Goal: Transaction & Acquisition: Purchase product/service

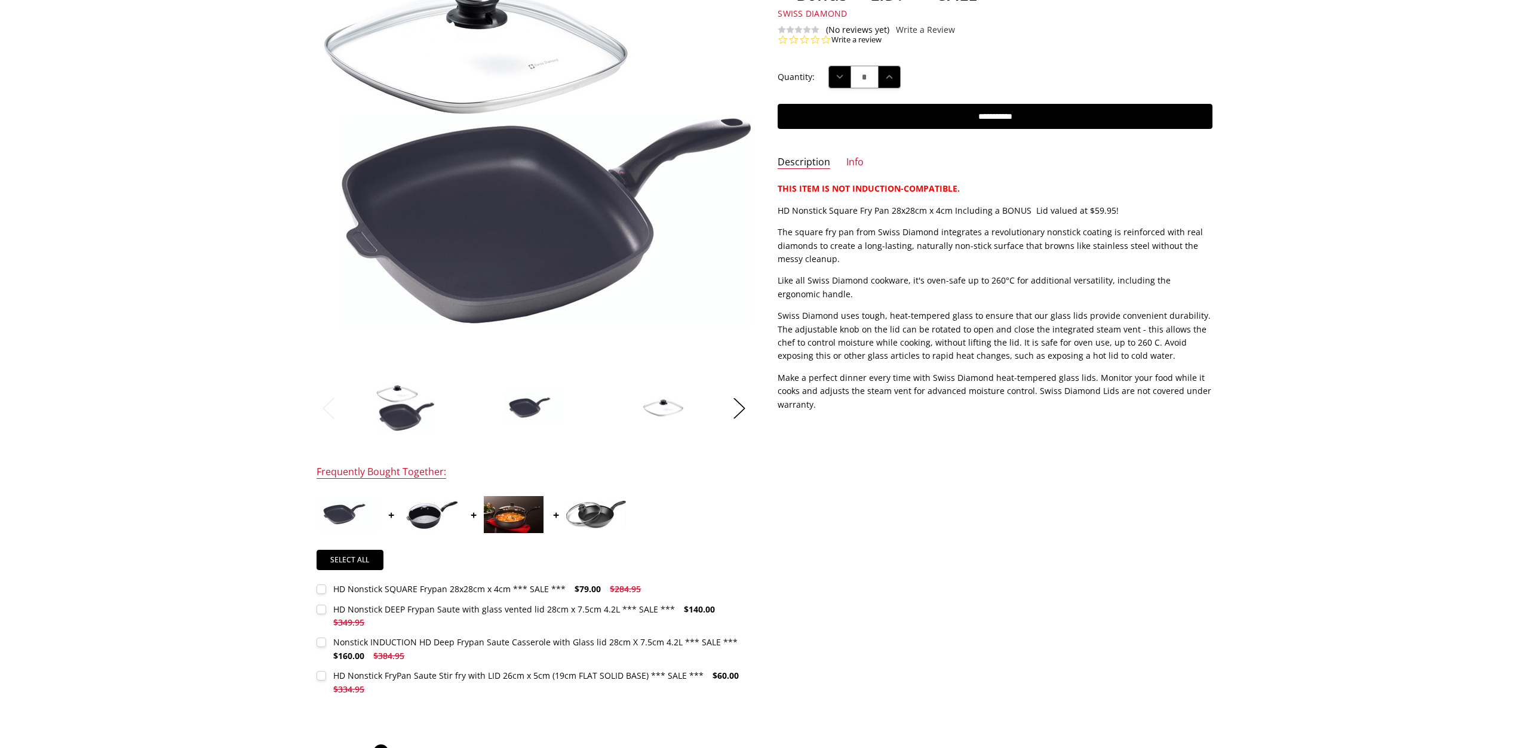
scroll to position [244, 0]
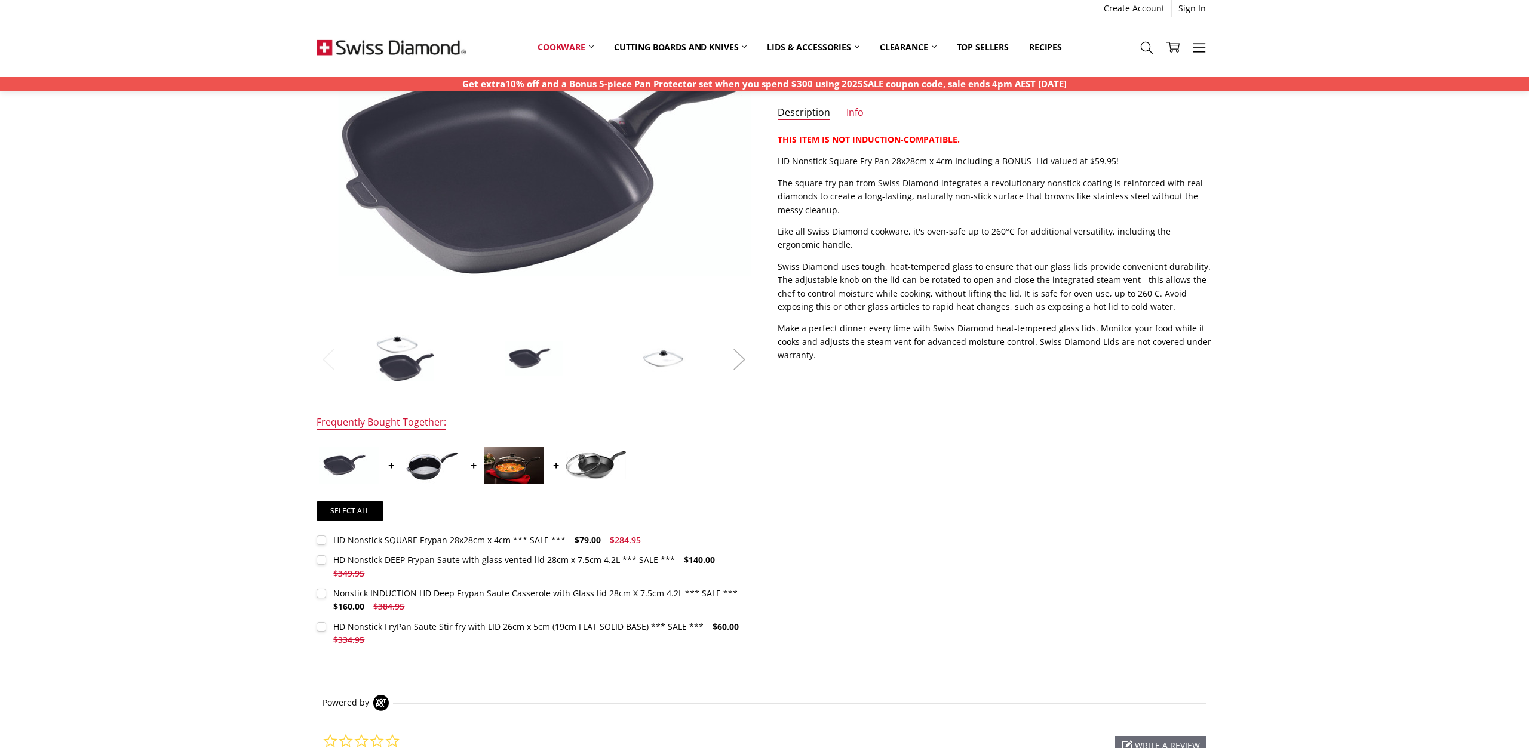
click at [735, 359] on button "Next" at bounding box center [739, 359] width 24 height 36
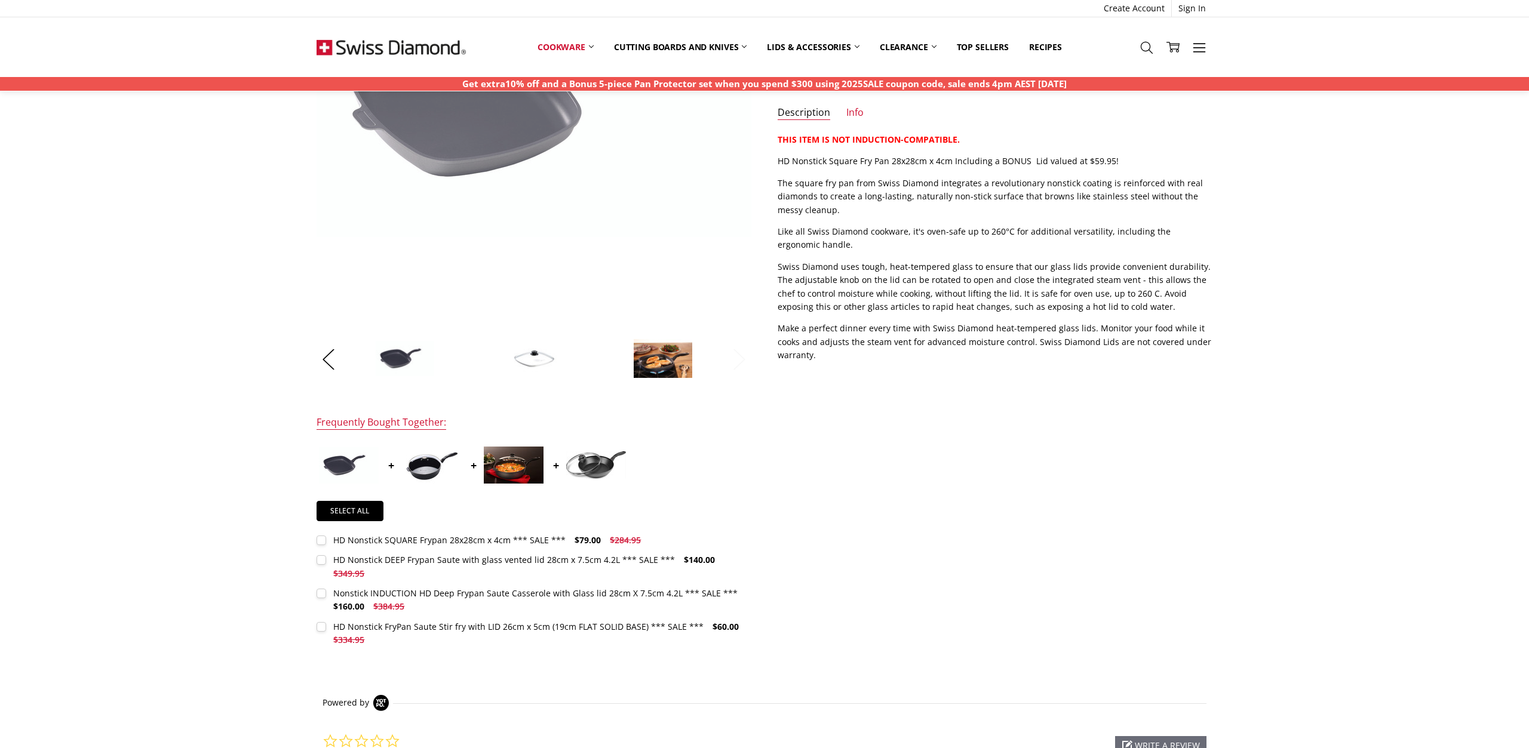
click at [735, 359] on button "Next" at bounding box center [739, 359] width 24 height 36
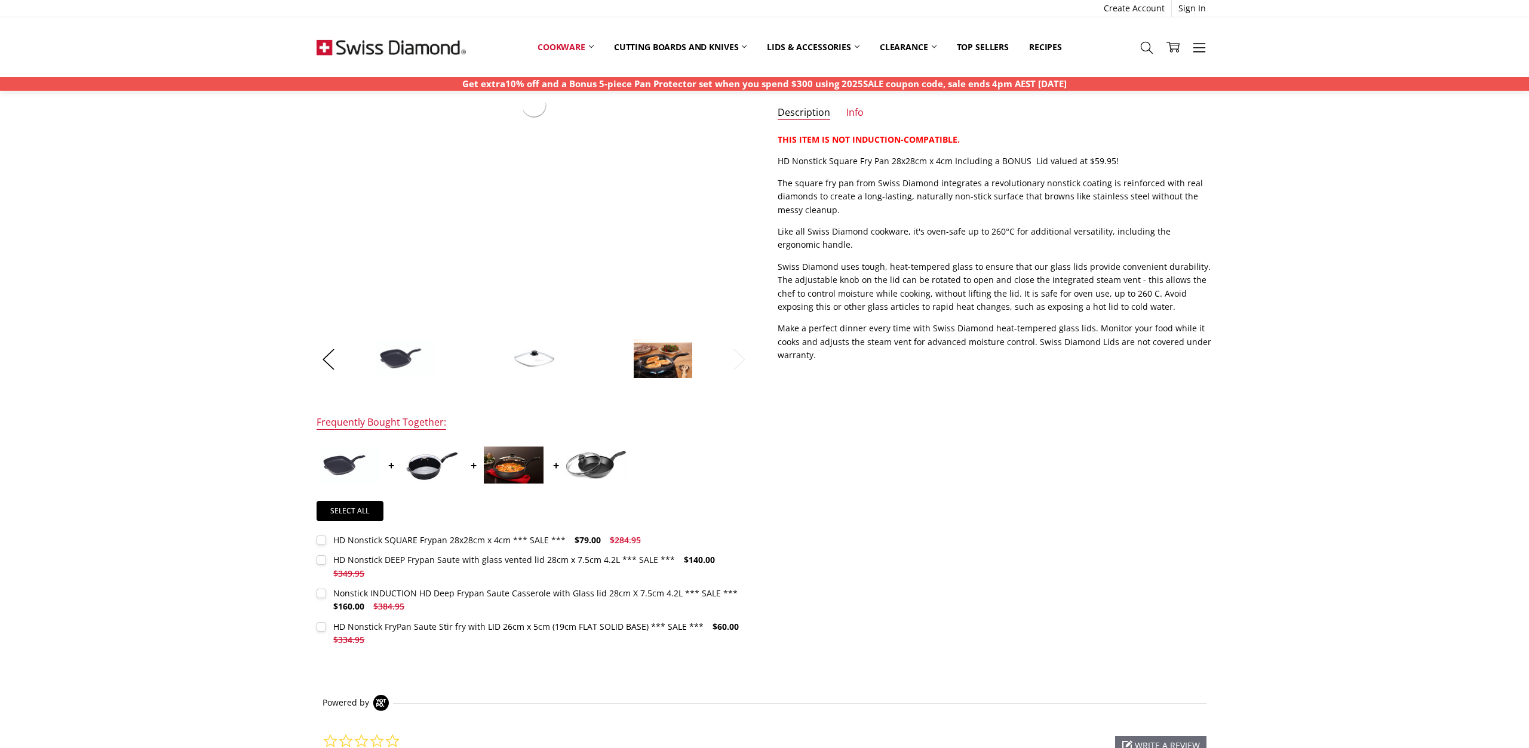
scroll to position [183, 0]
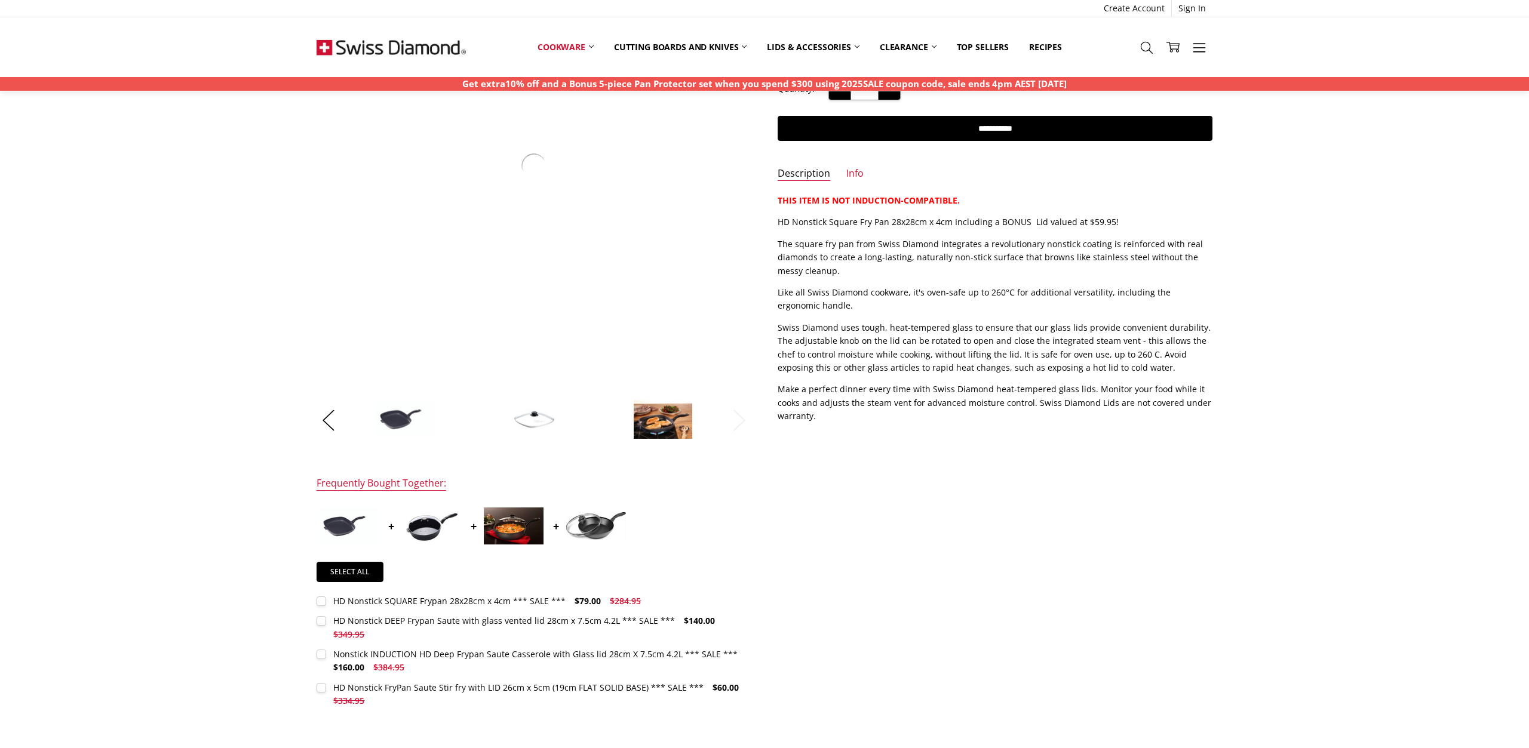
click at [665, 425] on img at bounding box center [663, 419] width 60 height 41
click at [728, 423] on button "Next" at bounding box center [739, 420] width 24 height 36
click at [745, 417] on button "Next" at bounding box center [739, 420] width 24 height 36
click at [658, 422] on img at bounding box center [663, 419] width 60 height 41
click at [549, 423] on img at bounding box center [534, 419] width 60 height 41
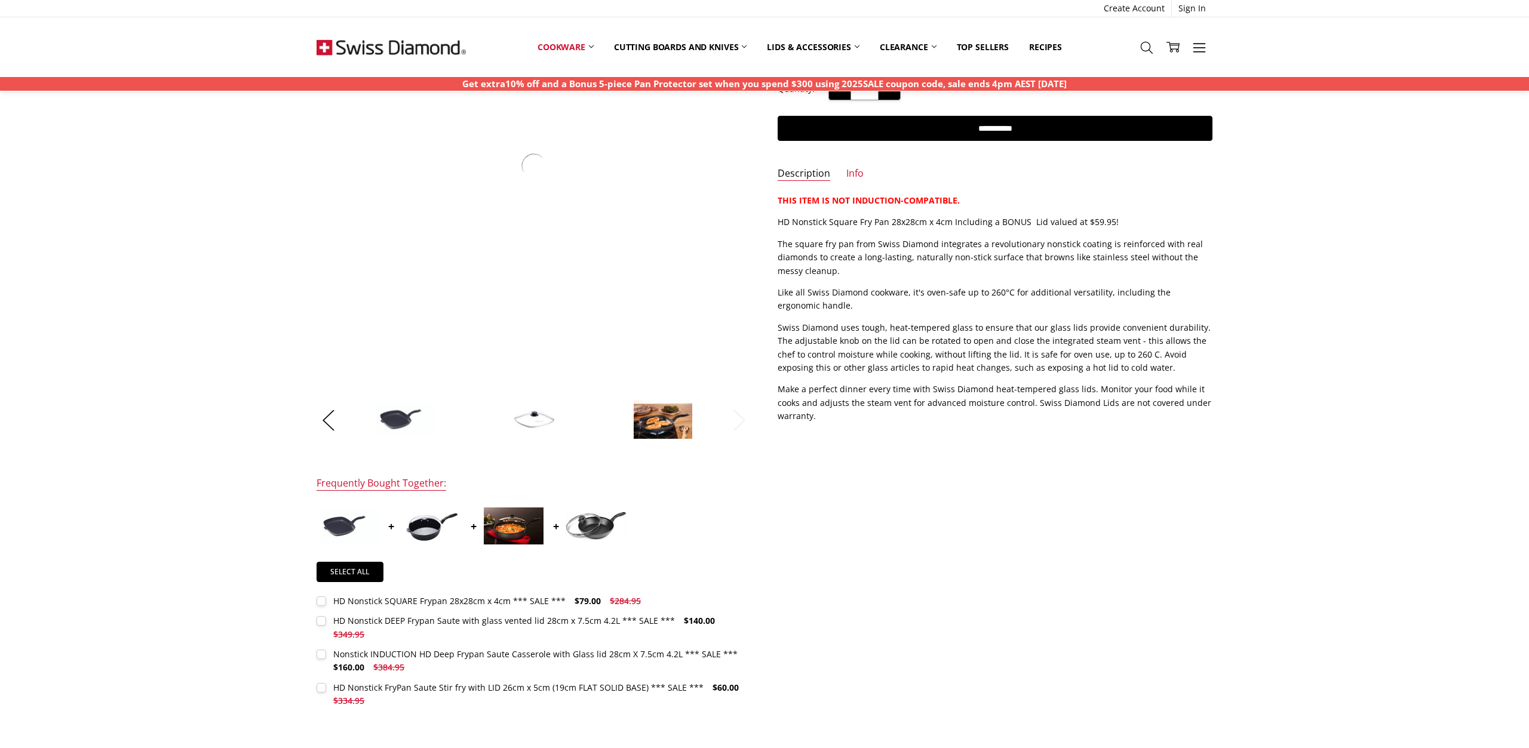
click at [663, 420] on img at bounding box center [663, 419] width 60 height 41
click at [539, 422] on img at bounding box center [534, 419] width 60 height 41
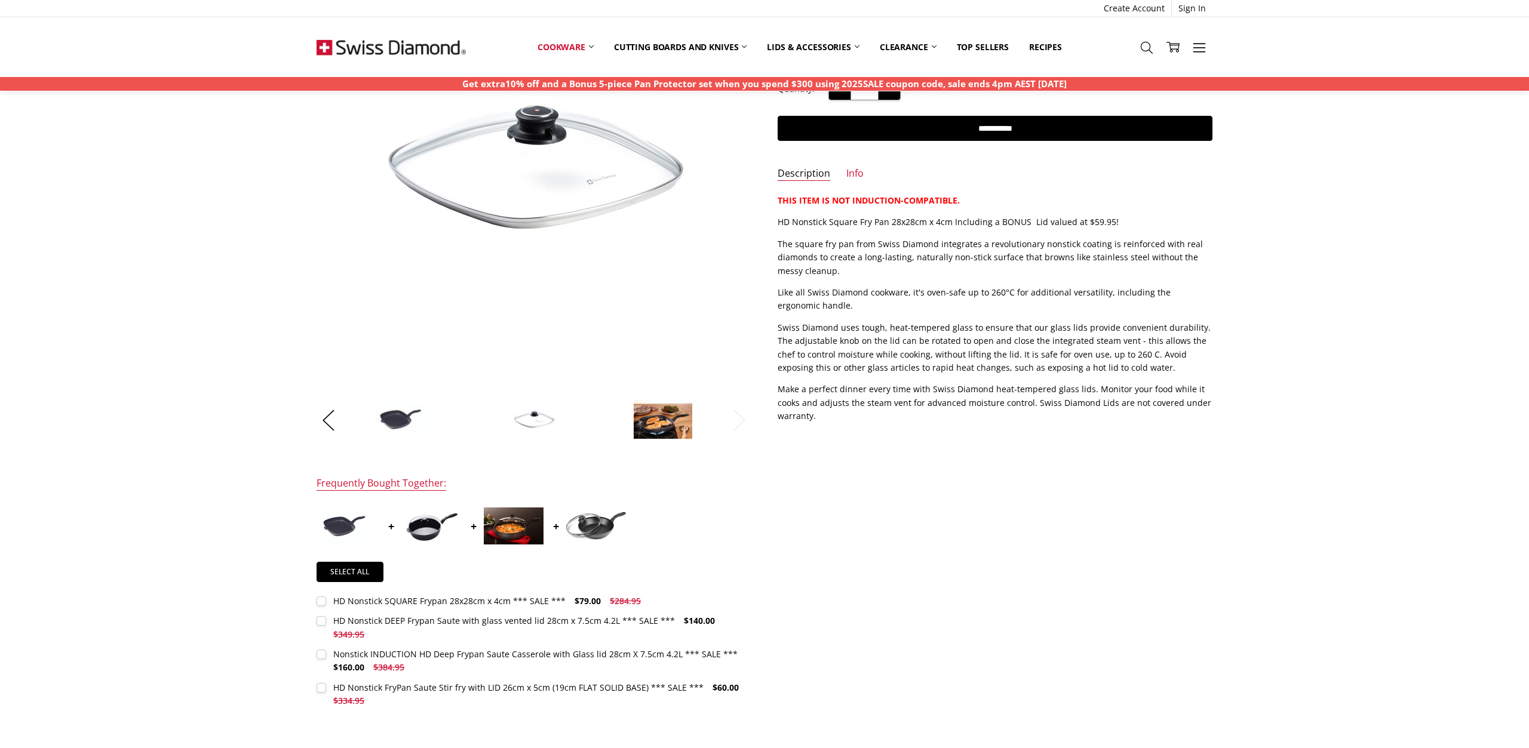
drag, startPoint x: 616, startPoint y: 425, endPoint x: 674, endPoint y: 427, distance: 58.5
click at [619, 425] on li at bounding box center [662, 420] width 125 height 60
click at [680, 428] on img at bounding box center [663, 419] width 60 height 41
click at [670, 425] on img at bounding box center [663, 419] width 60 height 41
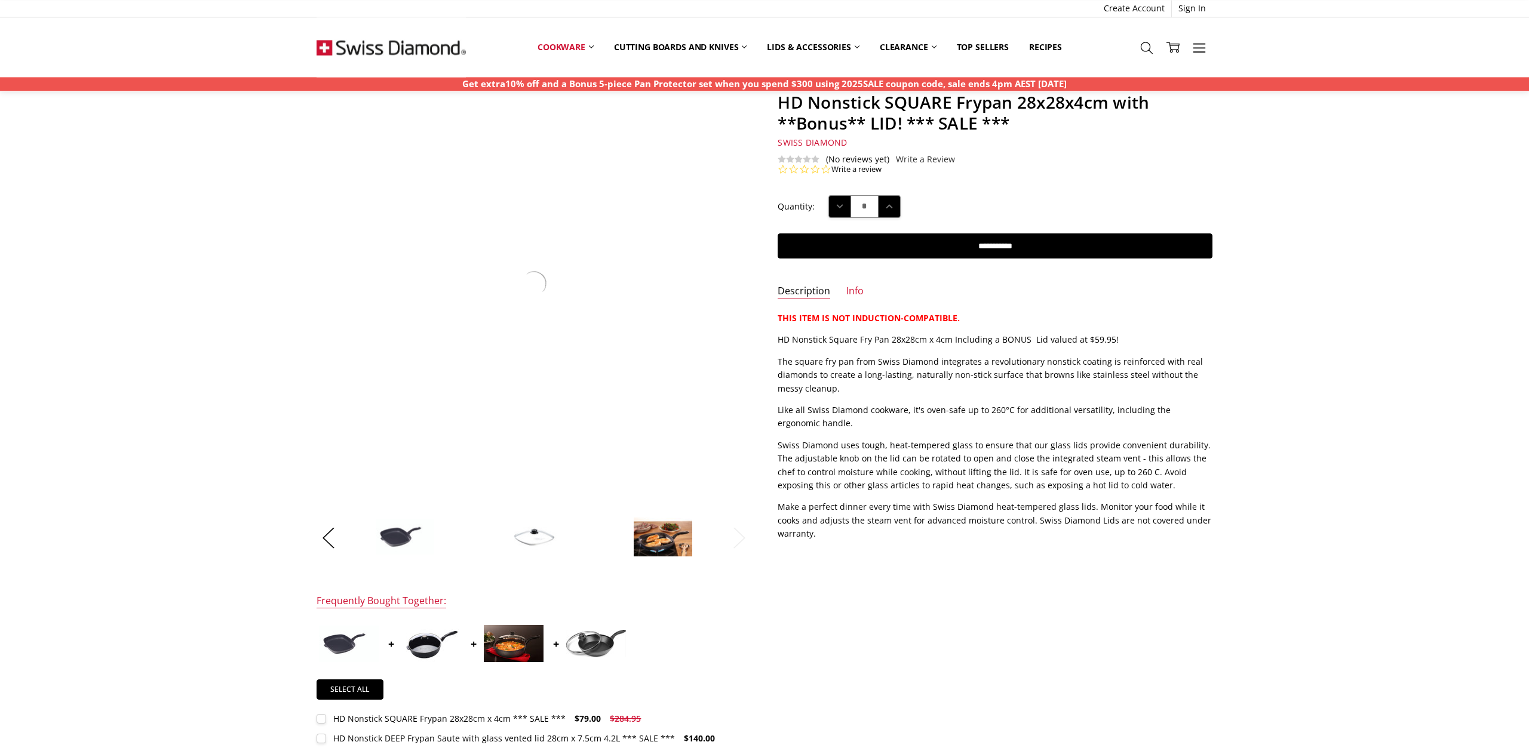
scroll to position [61, 0]
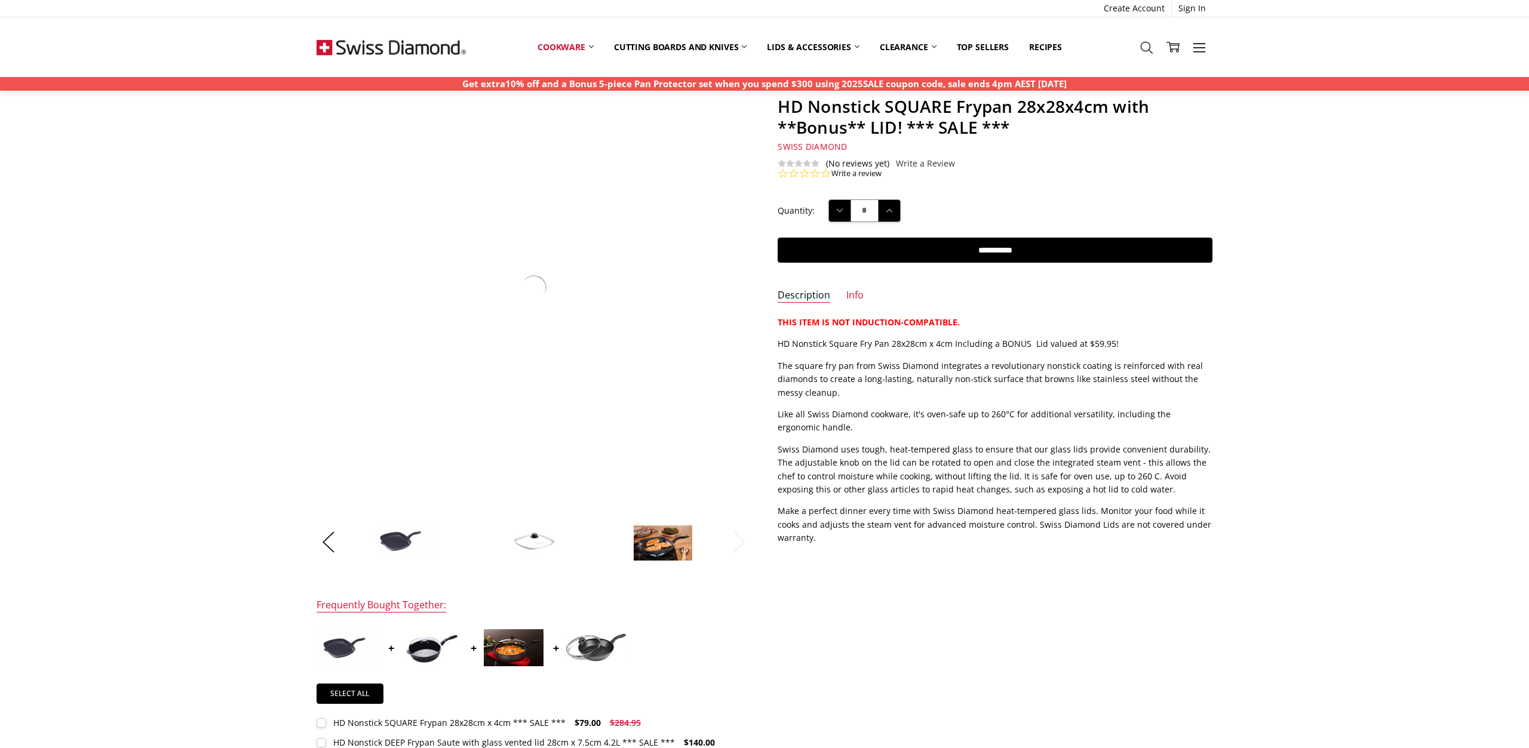
click at [416, 539] on img at bounding box center [405, 541] width 60 height 37
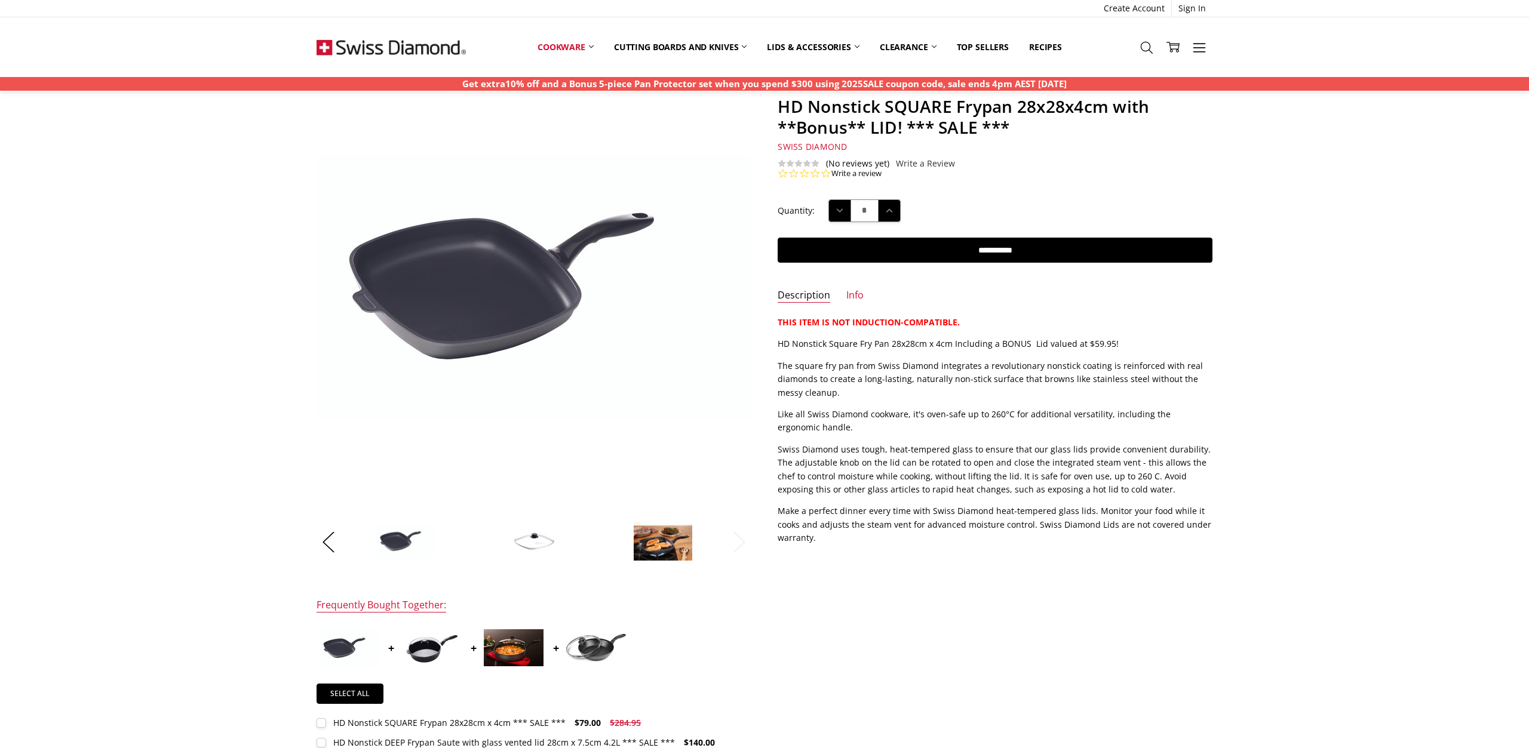
click at [536, 545] on img at bounding box center [534, 541] width 60 height 41
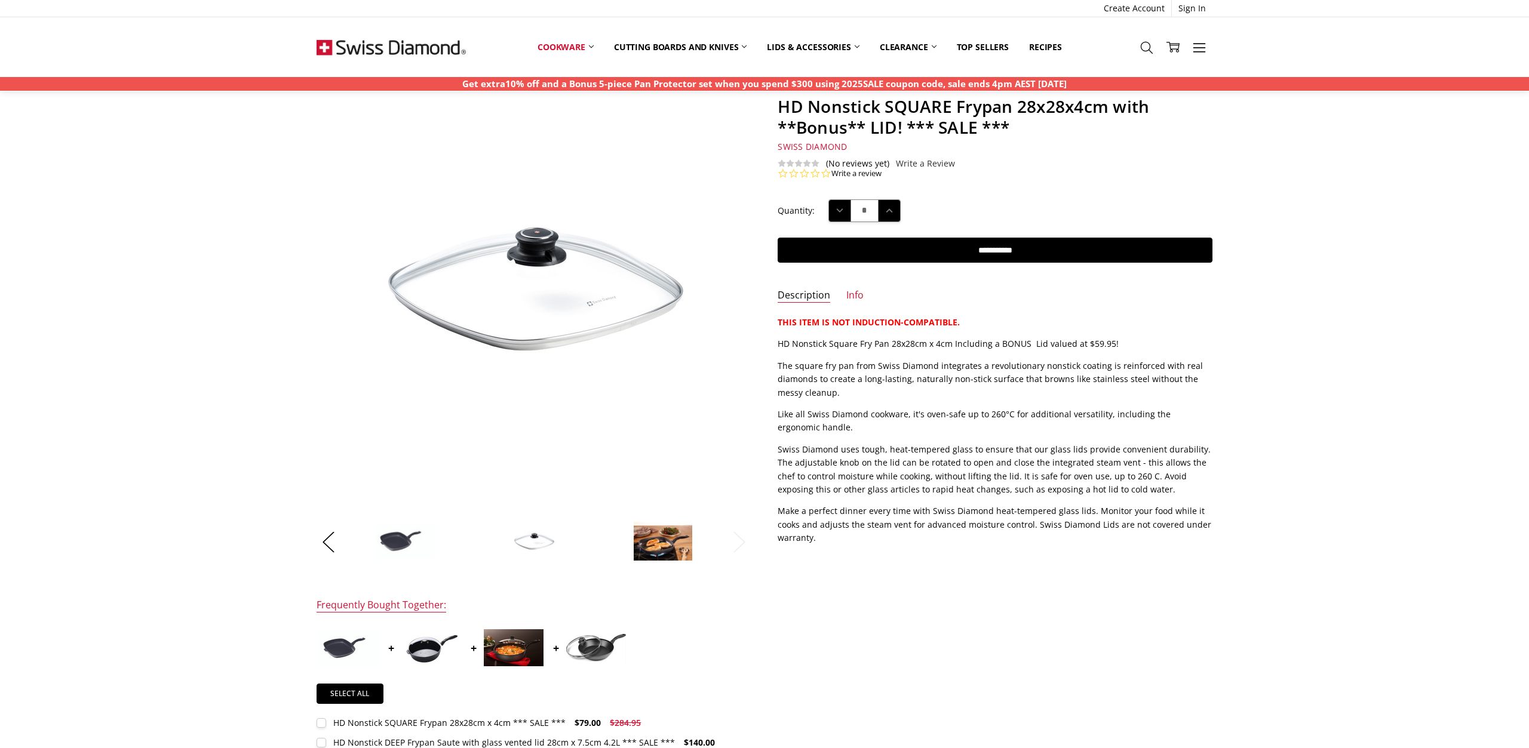
click at [654, 548] on img at bounding box center [663, 541] width 60 height 41
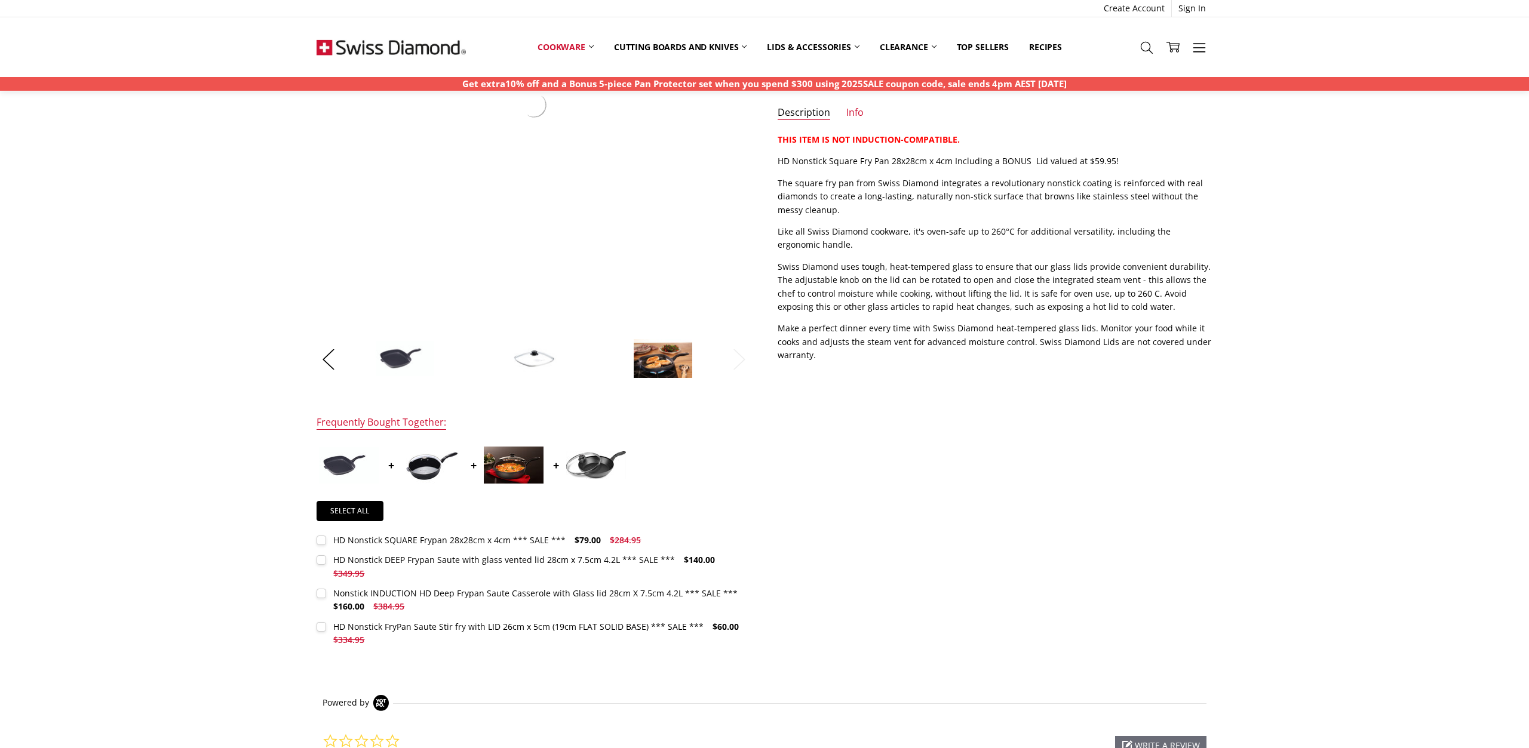
scroll to position [0, 0]
